Goal: Task Accomplishment & Management: Manage account settings

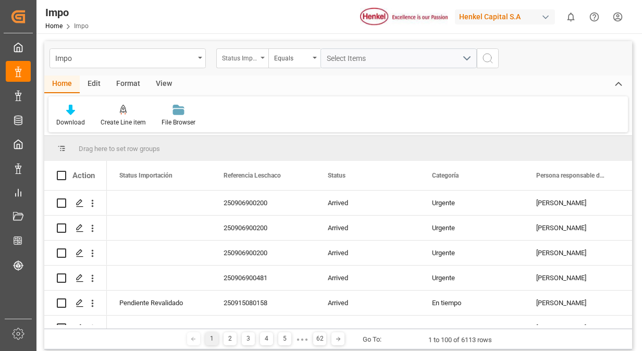
click at [260, 60] on div "Status Importación" at bounding box center [242, 58] width 52 height 20
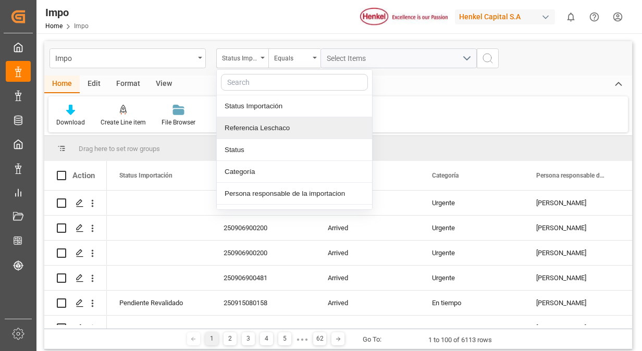
click at [265, 135] on div "Referencia Leschaco" at bounding box center [294, 128] width 155 height 22
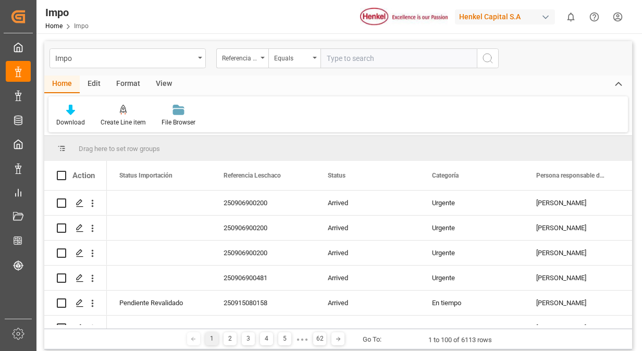
click at [367, 61] on input "text" at bounding box center [398, 58] width 156 height 20
type input "250915080033"
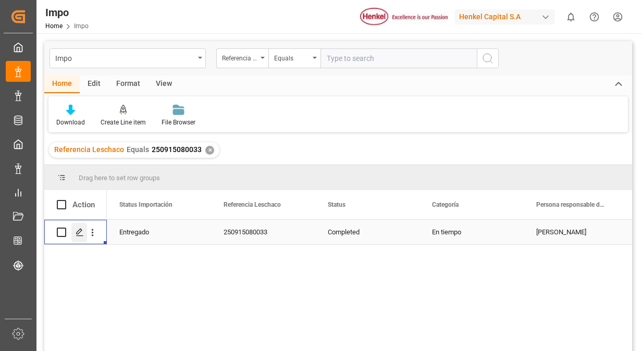
click at [73, 234] on div "Press SPACE to select this row." at bounding box center [79, 232] width 16 height 19
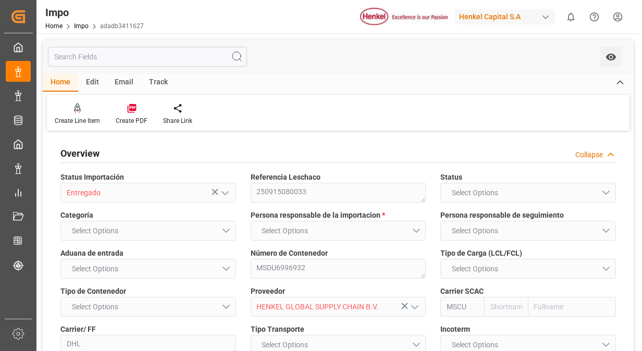
type input "MSC"
type input "Mediterranean Shipping Company"
type input "0"
type input "4"
type input "4.76"
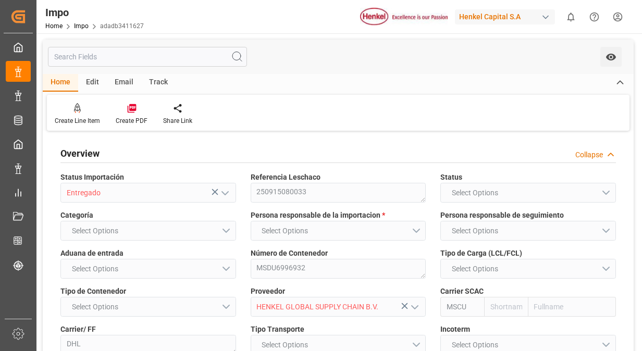
type input "5"
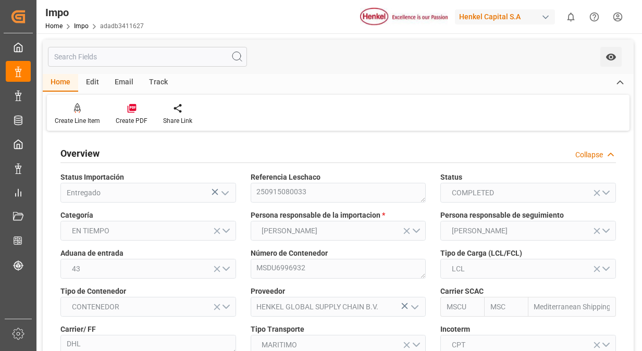
type input "[DATE]"
click at [426, 146] on div "Overview Collapse" at bounding box center [337, 153] width 555 height 20
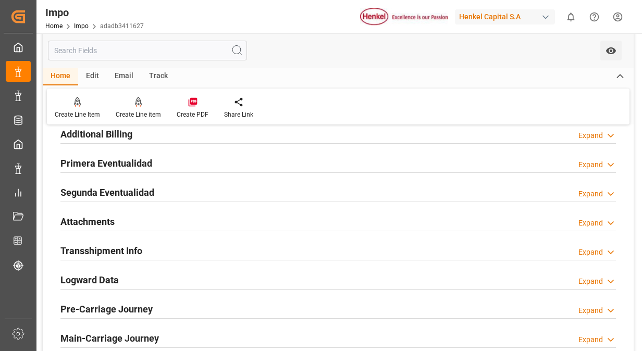
scroll to position [604, 0]
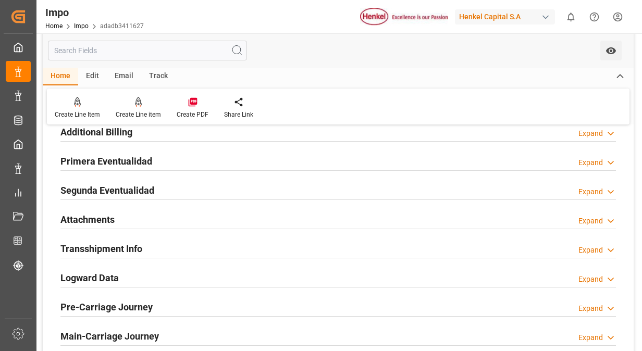
click at [124, 159] on h2 "Primera Eventualidad" at bounding box center [106, 161] width 92 height 14
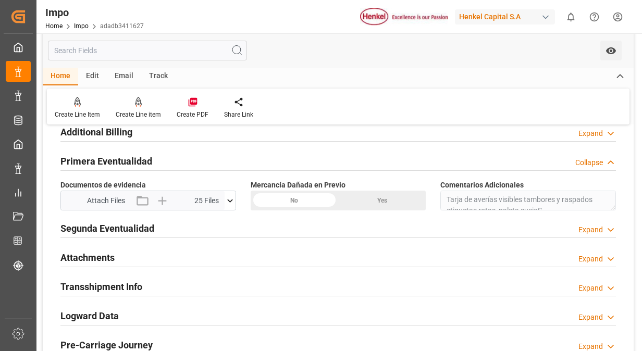
click at [233, 205] on button at bounding box center [229, 200] width 11 height 19
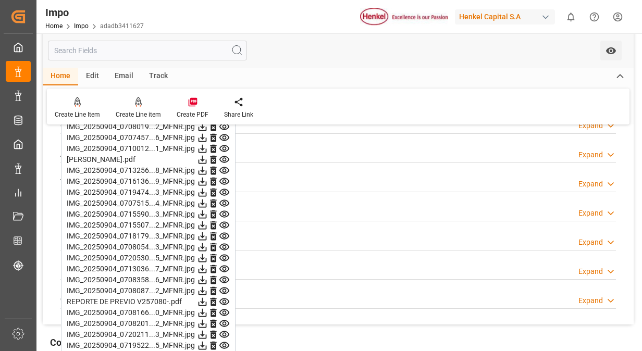
scroll to position [688, 0]
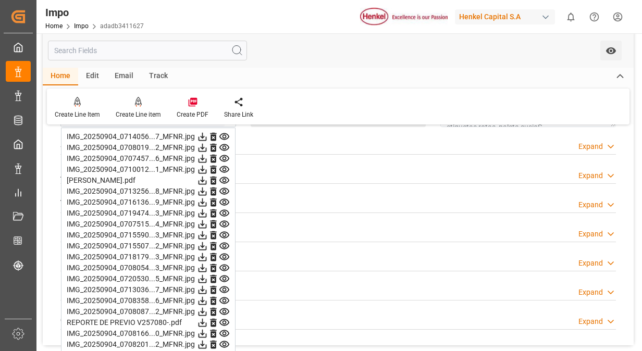
click at [223, 133] on icon at bounding box center [224, 136] width 10 height 7
click at [227, 146] on icon at bounding box center [224, 147] width 10 height 7
click at [227, 155] on icon at bounding box center [224, 158] width 10 height 7
click at [223, 167] on icon at bounding box center [224, 169] width 10 height 7
click at [224, 187] on icon at bounding box center [224, 191] width 11 height 11
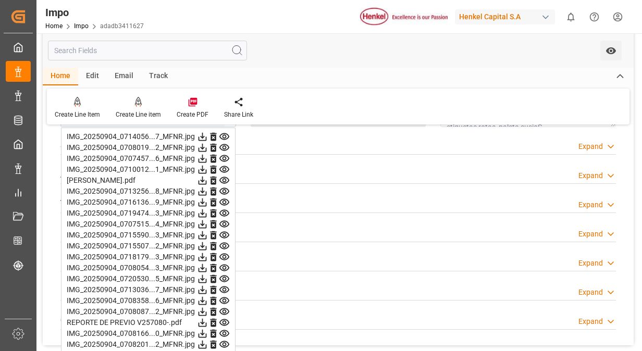
click at [224, 197] on icon at bounding box center [224, 202] width 11 height 11
click at [226, 208] on icon at bounding box center [224, 213] width 11 height 11
click at [226, 222] on icon at bounding box center [224, 224] width 10 height 7
click at [225, 231] on icon at bounding box center [224, 235] width 11 height 11
click at [223, 244] on icon at bounding box center [224, 246] width 10 height 7
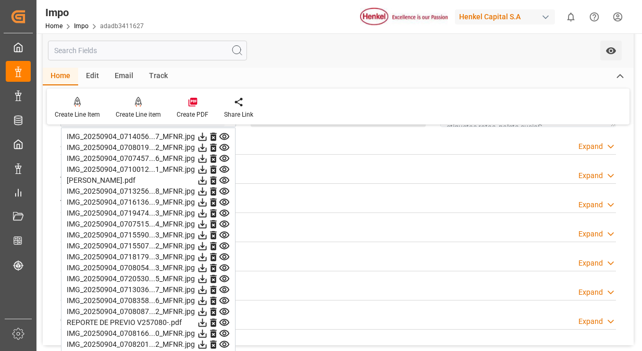
click at [224, 252] on icon at bounding box center [224, 257] width 11 height 11
click at [224, 209] on icon at bounding box center [224, 213] width 11 height 11
click at [225, 221] on icon at bounding box center [224, 224] width 11 height 11
click at [225, 232] on icon at bounding box center [224, 235] width 10 height 7
click at [225, 243] on icon at bounding box center [224, 246] width 10 height 7
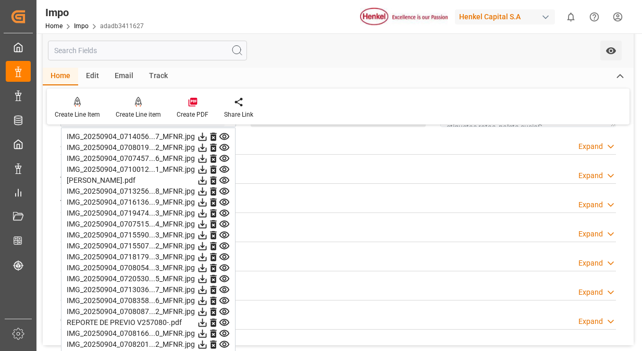
click at [227, 253] on icon at bounding box center [224, 257] width 11 height 11
click at [227, 265] on icon at bounding box center [224, 268] width 11 height 11
click at [227, 273] on icon at bounding box center [224, 278] width 11 height 11
click at [226, 284] on icon at bounding box center [224, 289] width 11 height 11
click at [225, 297] on icon at bounding box center [224, 300] width 10 height 7
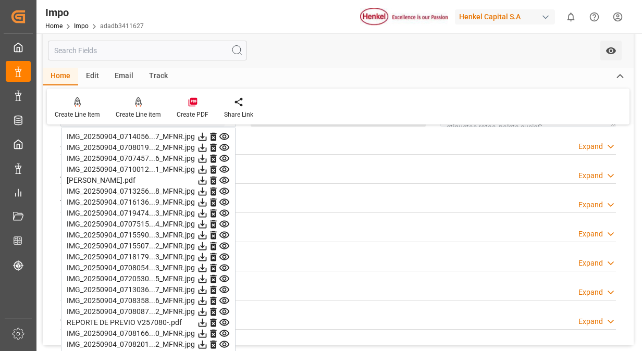
click at [223, 308] on icon at bounding box center [224, 311] width 10 height 7
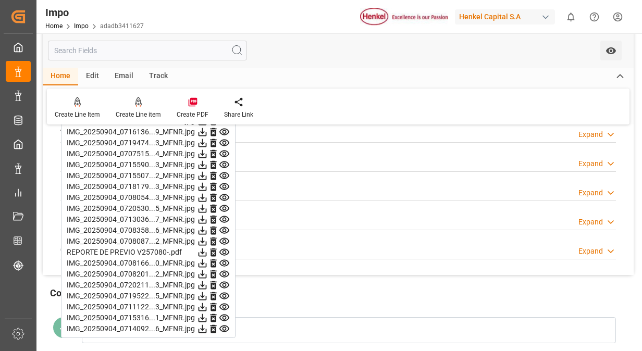
scroll to position [771, 0]
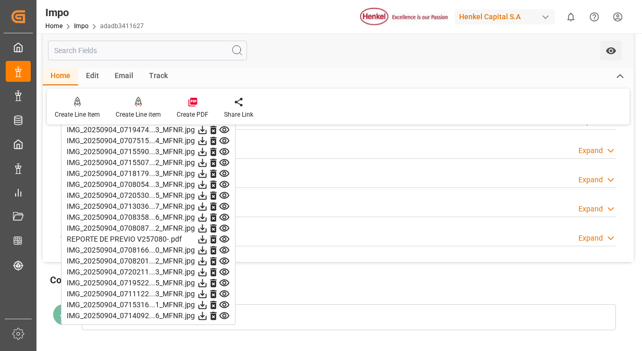
click at [224, 247] on icon at bounding box center [224, 250] width 10 height 7
click at [228, 269] on icon at bounding box center [224, 272] width 11 height 11
click at [224, 281] on icon at bounding box center [224, 283] width 10 height 7
click at [224, 290] on icon at bounding box center [224, 294] width 11 height 11
click at [224, 302] on icon at bounding box center [224, 305] width 10 height 7
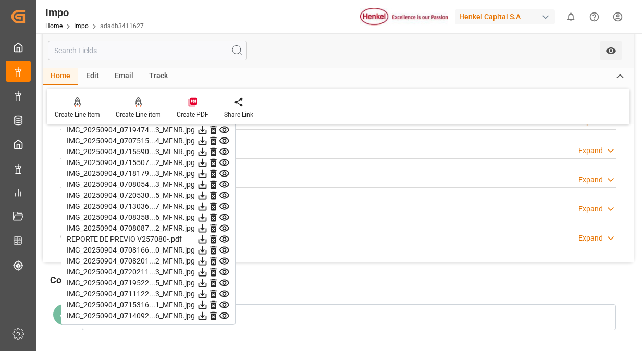
click at [227, 303] on icon at bounding box center [224, 305] width 11 height 11
click at [223, 313] on icon at bounding box center [224, 316] width 10 height 7
click at [222, 235] on icon at bounding box center [224, 239] width 11 height 11
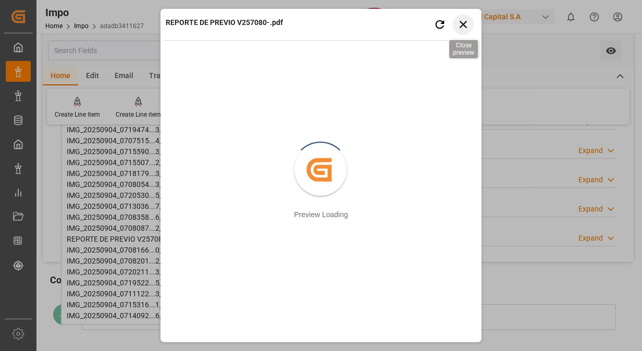
click at [465, 29] on icon "button" at bounding box center [463, 24] width 13 height 13
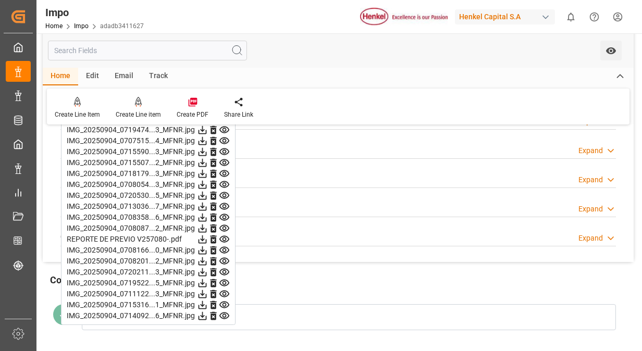
click at [226, 236] on icon at bounding box center [224, 239] width 10 height 7
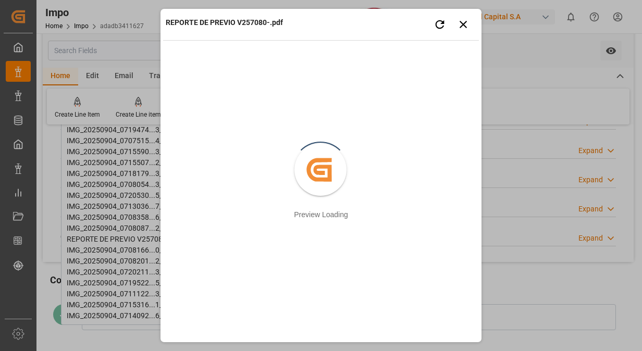
click at [512, 144] on div "REPORTE DE PREVIO V257080-.pdf Retry Close preview Created by potrace 1.15, wri…" at bounding box center [321, 175] width 642 height 351
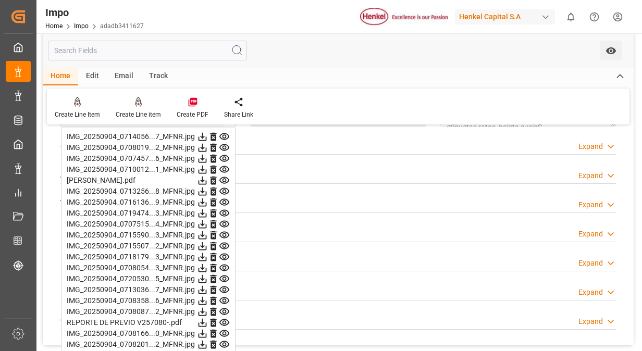
scroll to position [667, 0]
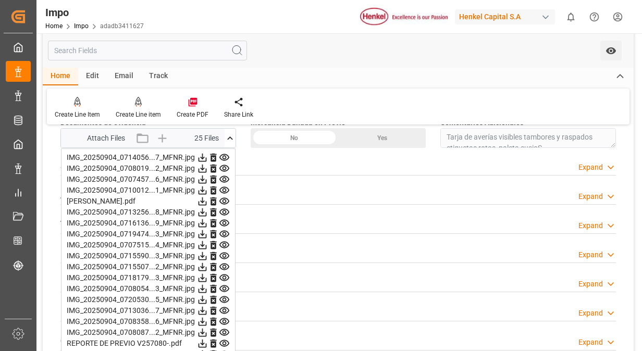
click at [223, 154] on icon at bounding box center [224, 157] width 10 height 7
click at [225, 167] on icon at bounding box center [224, 168] width 10 height 7
click at [223, 177] on icon at bounding box center [224, 179] width 10 height 7
click at [223, 185] on icon at bounding box center [224, 190] width 11 height 11
click at [224, 208] on icon at bounding box center [224, 212] width 11 height 11
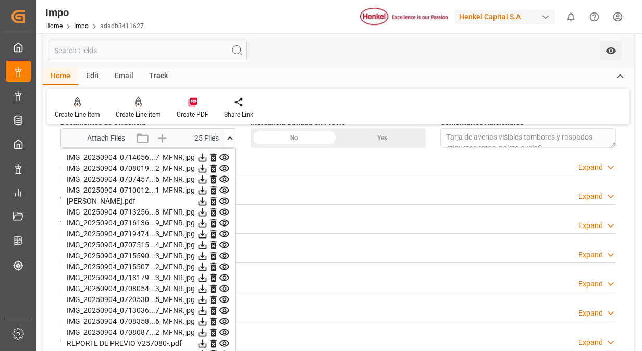
click at [224, 218] on icon at bounding box center [224, 223] width 11 height 11
click at [224, 231] on icon at bounding box center [224, 234] width 10 height 7
click at [224, 221] on icon at bounding box center [224, 223] width 11 height 11
click at [224, 229] on icon at bounding box center [224, 234] width 11 height 11
click at [224, 243] on icon at bounding box center [224, 245] width 10 height 7
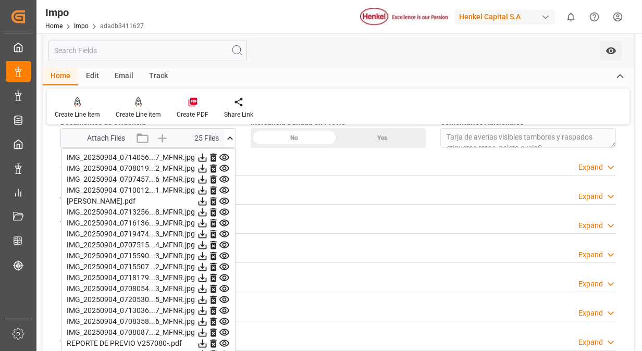
click at [224, 253] on icon at bounding box center [224, 256] width 10 height 7
click at [224, 261] on icon at bounding box center [224, 266] width 11 height 11
click at [224, 272] on icon at bounding box center [224, 277] width 11 height 11
click at [224, 285] on icon at bounding box center [224, 288] width 10 height 7
click at [224, 294] on icon at bounding box center [224, 299] width 11 height 11
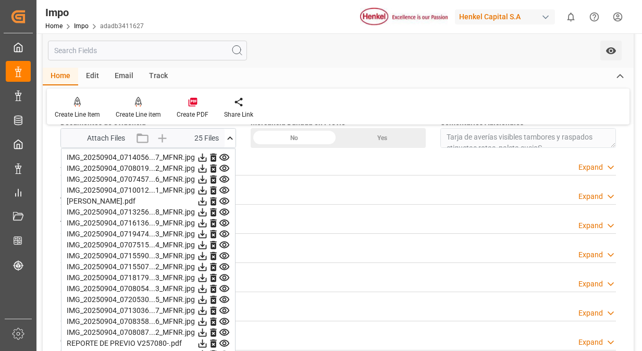
click at [228, 240] on icon at bounding box center [224, 245] width 11 height 11
click at [222, 253] on icon at bounding box center [224, 256] width 10 height 7
click at [223, 261] on icon at bounding box center [224, 266] width 11 height 11
click at [227, 267] on icon at bounding box center [224, 266] width 11 height 11
click at [223, 283] on icon at bounding box center [224, 288] width 11 height 11
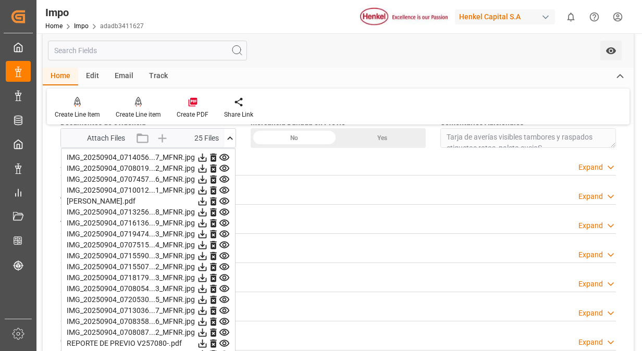
click at [224, 300] on icon at bounding box center [224, 299] width 11 height 11
click at [224, 308] on icon at bounding box center [224, 310] width 10 height 7
click at [224, 319] on icon at bounding box center [224, 321] width 11 height 11
click at [225, 327] on icon at bounding box center [224, 332] width 11 height 11
click at [225, 338] on icon at bounding box center [224, 343] width 11 height 11
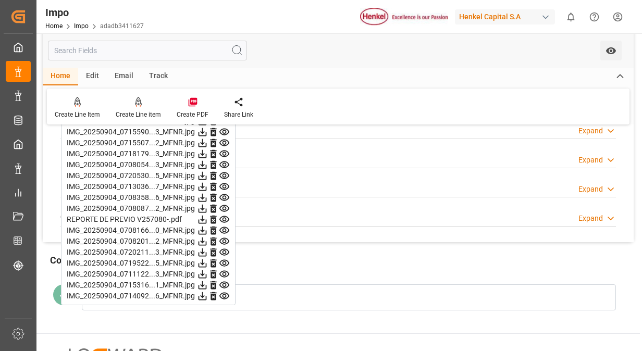
scroll to position [792, 0]
click at [222, 224] on icon at bounding box center [224, 229] width 11 height 11
click at [222, 237] on icon at bounding box center [224, 240] width 10 height 7
click at [223, 250] on icon at bounding box center [224, 251] width 10 height 7
click at [226, 270] on icon at bounding box center [224, 273] width 10 height 7
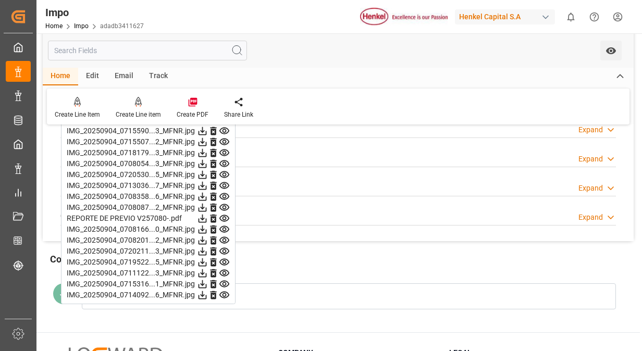
click at [225, 282] on icon at bounding box center [224, 284] width 10 height 7
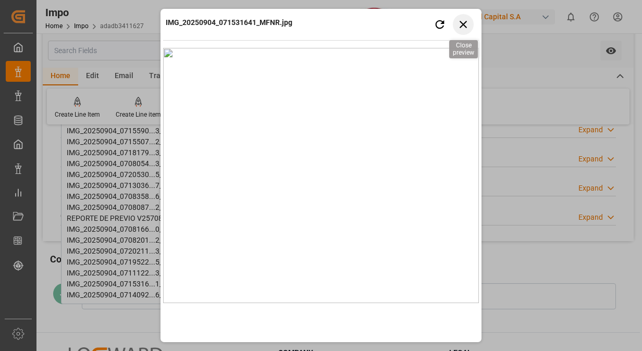
click at [467, 27] on icon "button" at bounding box center [463, 24] width 13 height 13
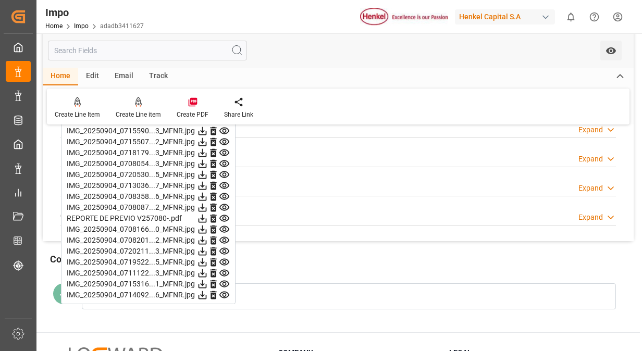
click at [225, 131] on icon at bounding box center [224, 131] width 10 height 7
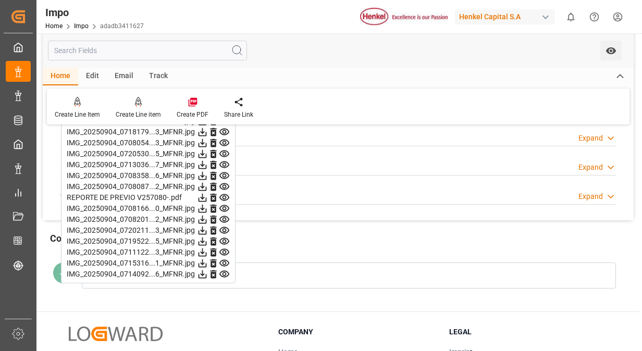
click at [225, 131] on icon at bounding box center [224, 132] width 11 height 11
click at [222, 148] on icon at bounding box center [224, 153] width 11 height 11
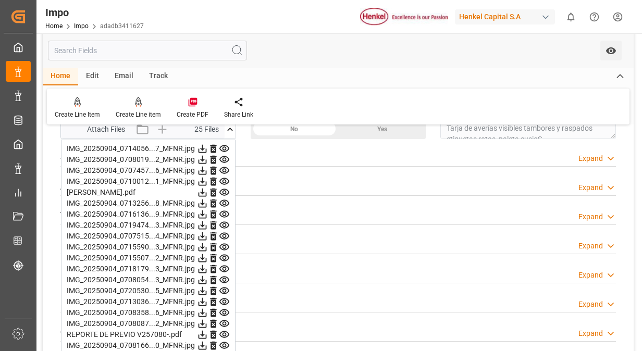
scroll to position [667, 0]
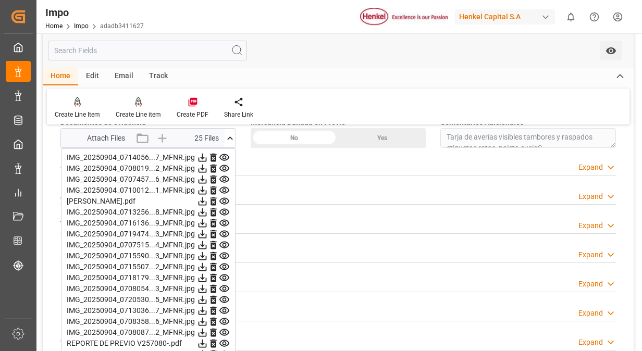
click at [227, 163] on icon at bounding box center [224, 168] width 11 height 11
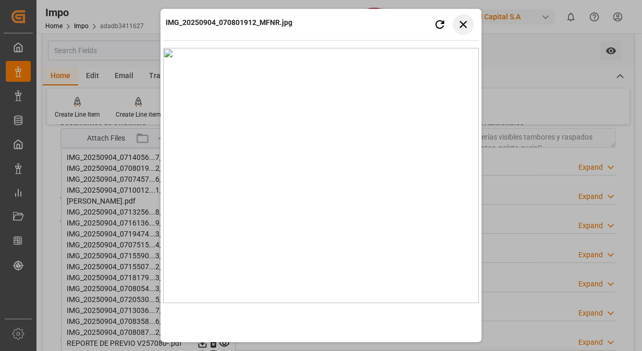
click at [468, 16] on button "Close preview" at bounding box center [463, 24] width 21 height 21
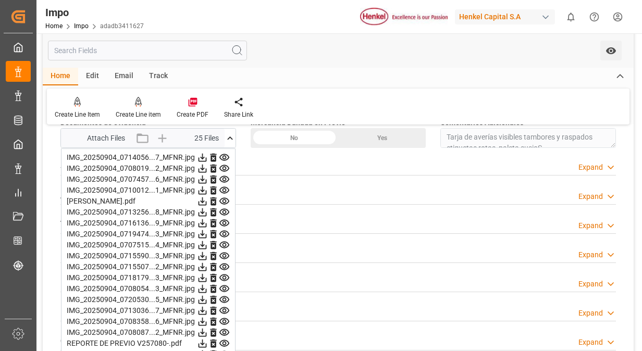
click at [227, 163] on icon at bounding box center [224, 168] width 11 height 11
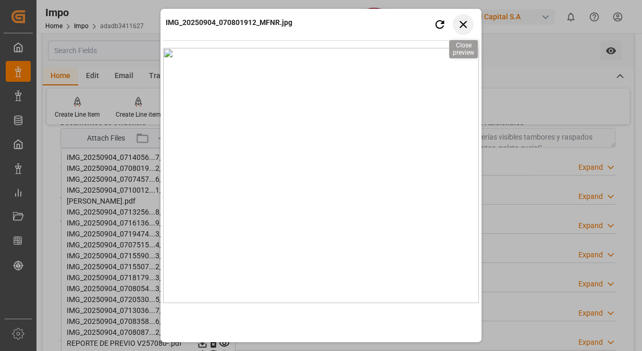
click at [468, 25] on icon "button" at bounding box center [463, 24] width 13 height 13
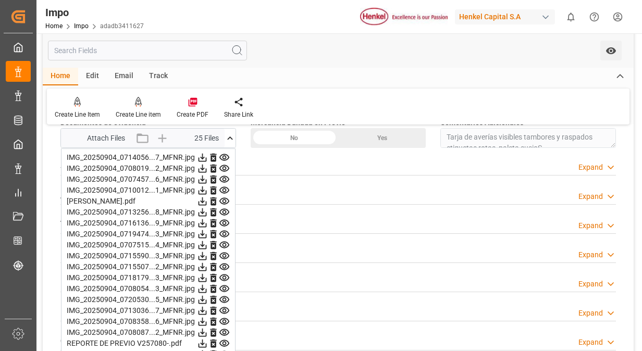
click at [226, 167] on icon at bounding box center [224, 168] width 10 height 7
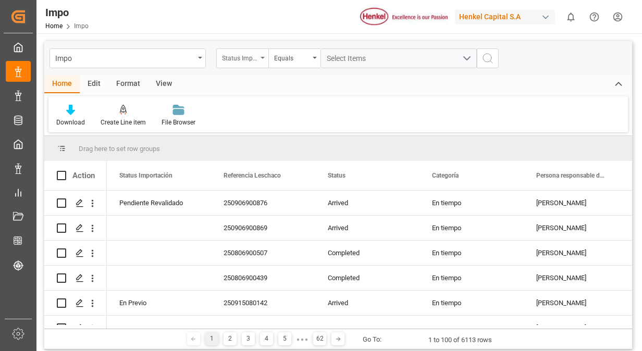
click at [259, 58] on div "Status Importación" at bounding box center [242, 58] width 52 height 20
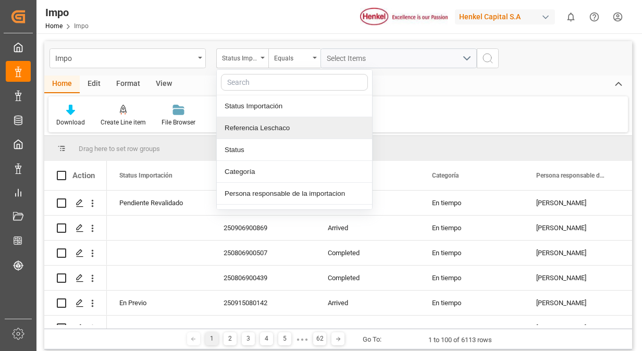
click at [261, 130] on div "Referencia Leschaco" at bounding box center [294, 128] width 155 height 22
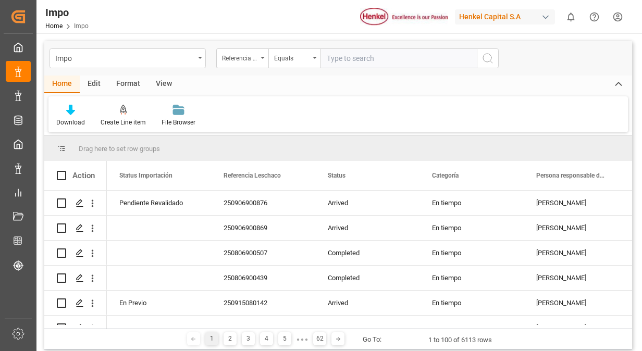
click at [333, 58] on input "text" at bounding box center [398, 58] width 156 height 20
click at [356, 61] on input "text" at bounding box center [398, 58] width 156 height 20
paste input "250915080033"
type input "250915080033"
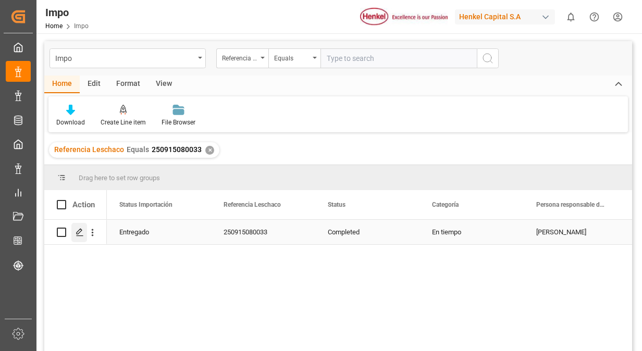
click at [79, 233] on polygon "Press SPACE to select this row." at bounding box center [79, 231] width 5 height 5
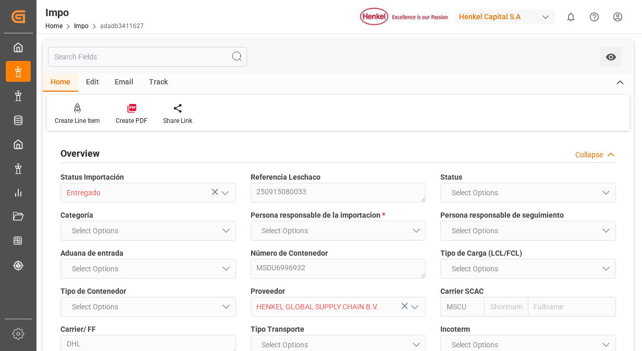
type input "MSC"
type input "Mediterranean Shipping Company"
type input "0"
type input "4"
type input "4.76"
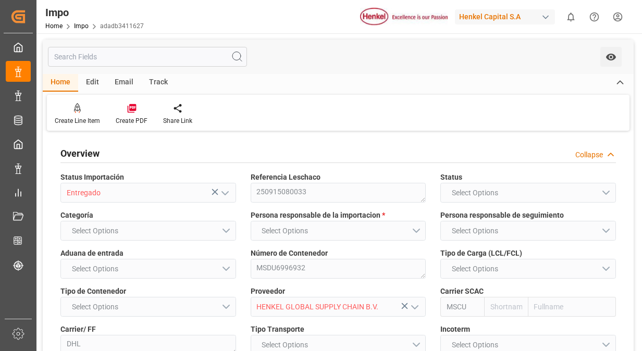
type input "5"
type input "[DATE]"
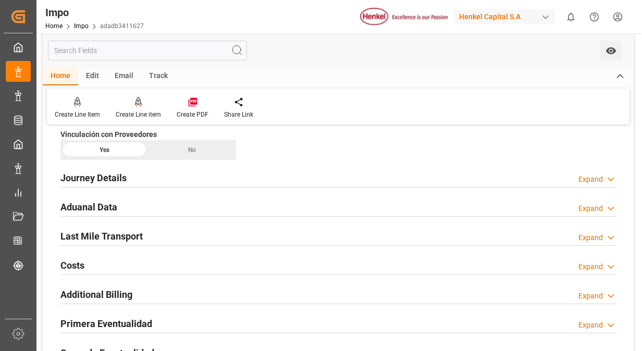
scroll to position [781, 0]
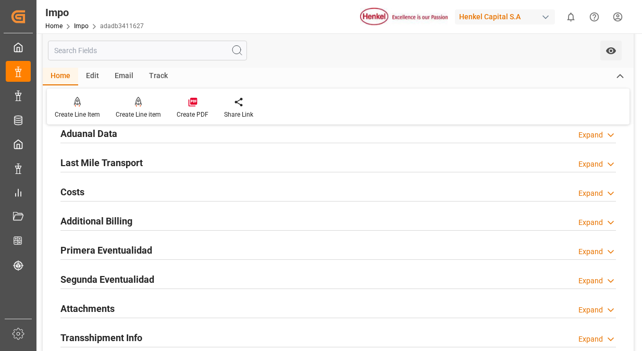
click at [140, 255] on div "Primera Eventualidad" at bounding box center [106, 250] width 92 height 20
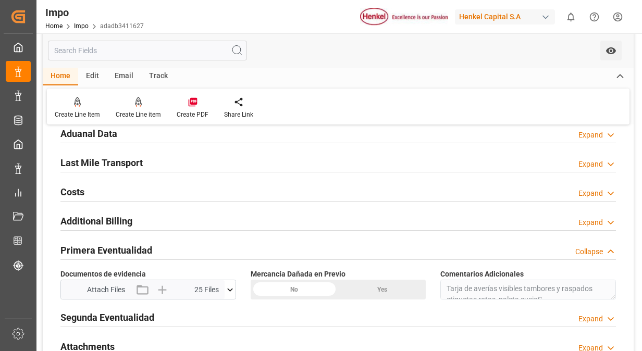
click at [226, 288] on icon at bounding box center [229, 289] width 11 height 11
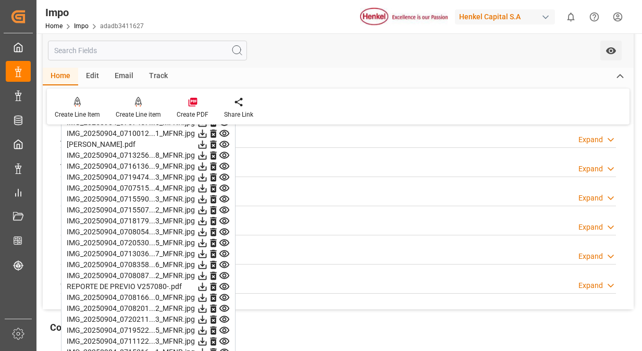
scroll to position [938, 0]
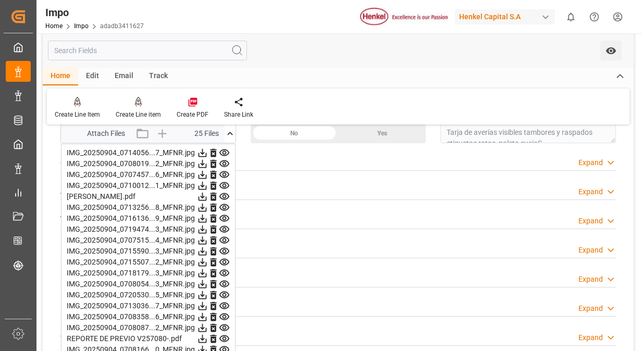
click at [226, 162] on icon at bounding box center [224, 163] width 11 height 11
click at [222, 175] on icon at bounding box center [224, 174] width 11 height 11
click at [221, 182] on icon at bounding box center [224, 185] width 11 height 11
click at [223, 204] on icon at bounding box center [224, 207] width 10 height 7
click at [227, 213] on icon at bounding box center [224, 218] width 11 height 11
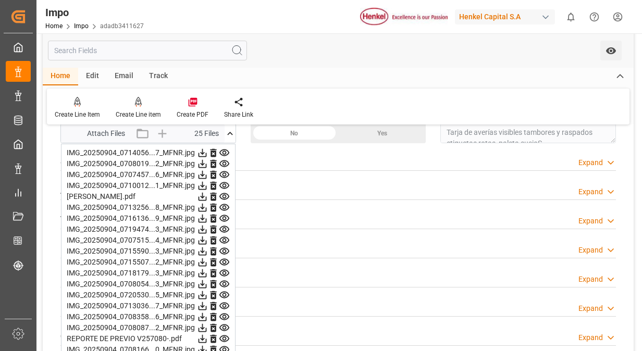
click at [224, 226] on icon at bounding box center [224, 229] width 10 height 7
click at [224, 227] on icon at bounding box center [224, 229] width 11 height 11
click at [223, 240] on icon at bounding box center [224, 240] width 10 height 7
click at [221, 250] on icon at bounding box center [224, 251] width 10 height 7
click at [222, 263] on icon at bounding box center [224, 262] width 11 height 11
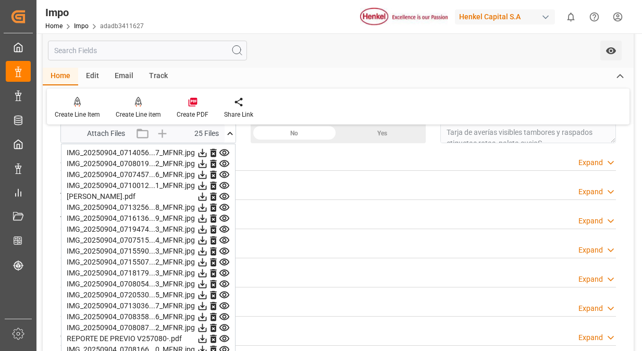
click at [225, 268] on icon at bounding box center [224, 273] width 11 height 11
click at [222, 270] on icon at bounding box center [224, 273] width 10 height 7
click at [225, 281] on icon at bounding box center [224, 284] width 10 height 7
click at [222, 291] on icon at bounding box center [224, 295] width 11 height 11
click at [226, 271] on icon at bounding box center [224, 273] width 11 height 11
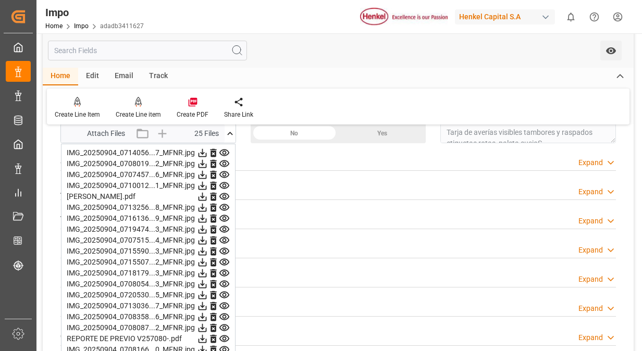
click at [224, 281] on icon at bounding box center [224, 284] width 10 height 7
click at [225, 292] on icon at bounding box center [224, 295] width 10 height 7
click at [222, 302] on icon at bounding box center [224, 306] width 11 height 11
click at [226, 314] on icon at bounding box center [224, 317] width 10 height 7
click at [227, 326] on icon at bounding box center [224, 328] width 10 height 7
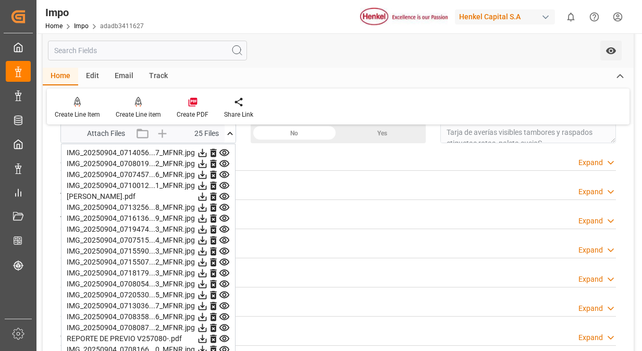
click at [227, 326] on icon at bounding box center [224, 328] width 10 height 7
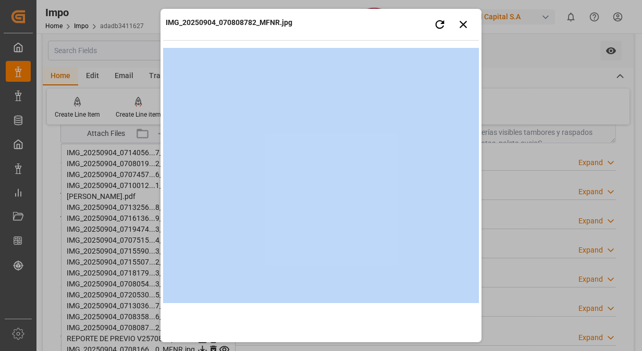
click at [227, 326] on div "IMG_20250904_070808782_MFNR.jpg Retry Close preview" at bounding box center [321, 175] width 316 height 328
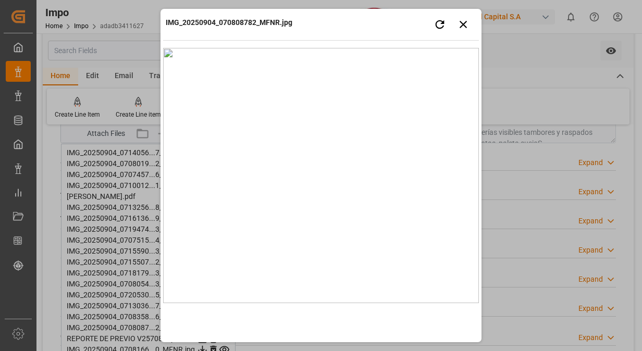
drag, startPoint x: 227, startPoint y: 326, endPoint x: 235, endPoint y: 233, distance: 93.0
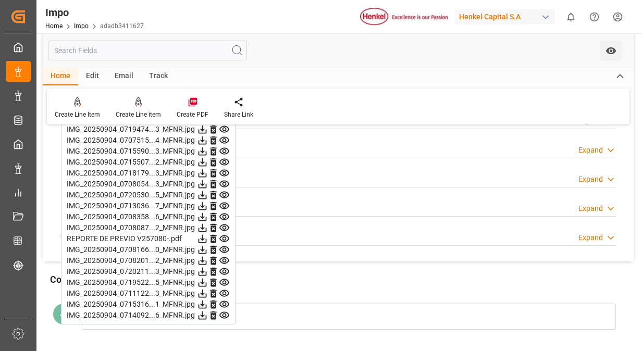
scroll to position [1042, 0]
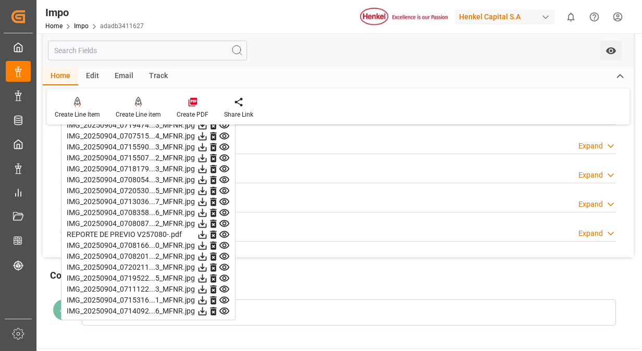
click at [222, 198] on icon at bounding box center [224, 201] width 10 height 7
click at [226, 209] on icon at bounding box center [224, 212] width 10 height 7
click at [223, 223] on icon at bounding box center [224, 223] width 10 height 7
click at [224, 231] on icon at bounding box center [224, 234] width 11 height 11
click at [224, 244] on icon at bounding box center [224, 245] width 11 height 11
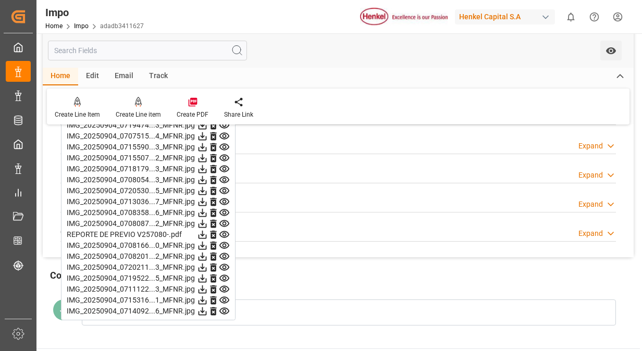
click at [225, 255] on icon at bounding box center [224, 256] width 10 height 7
click at [226, 264] on icon at bounding box center [224, 267] width 10 height 7
click at [226, 273] on icon at bounding box center [224, 278] width 11 height 11
click at [224, 286] on icon at bounding box center [224, 289] width 11 height 11
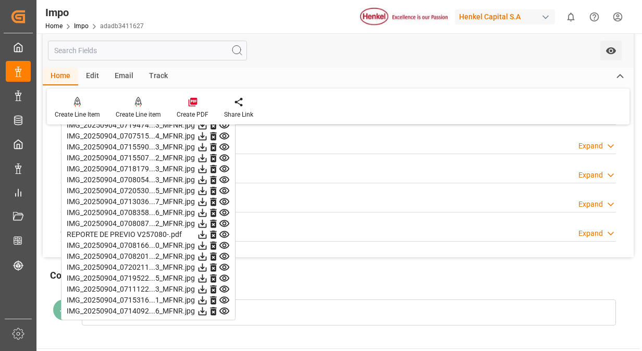
click at [224, 286] on icon at bounding box center [224, 289] width 11 height 11
click at [226, 295] on icon at bounding box center [224, 300] width 11 height 11
click at [224, 307] on icon at bounding box center [224, 311] width 11 height 11
